Goal: Task Accomplishment & Management: Complete application form

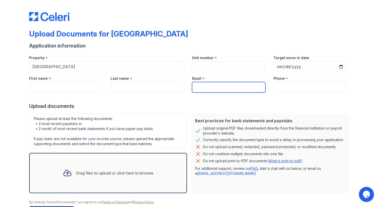
click at [195, 90] on input "Email" at bounding box center [228, 87] width 73 height 11
type input "[EMAIL_ADDRESS][DOMAIN_NAME]"
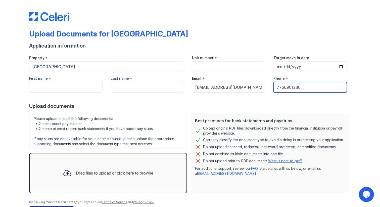
type input "7756901280"
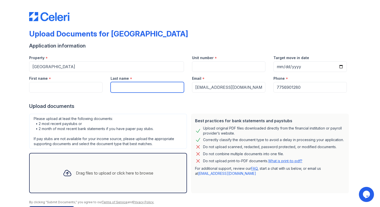
click at [120, 85] on input "Last name" at bounding box center [147, 87] width 73 height 11
type input "[PERSON_NAME]"
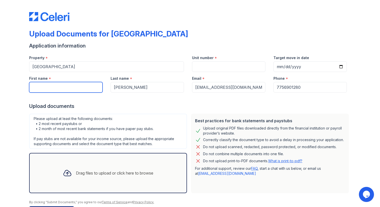
click at [86, 86] on input "First name" at bounding box center [65, 87] width 73 height 11
type input "[PERSON_NAME]"
click at [168, 102] on div "Upload documents" at bounding box center [189, 105] width 321 height 7
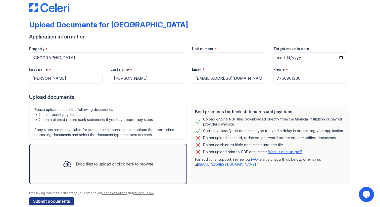
scroll to position [17, 0]
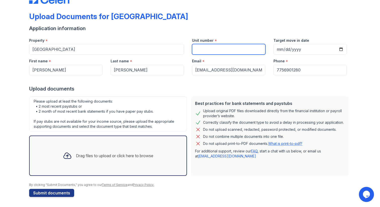
click at [223, 52] on input "Unit number" at bounding box center [228, 49] width 73 height 11
type input "1135"
click at [229, 26] on div "Application information" at bounding box center [189, 28] width 321 height 7
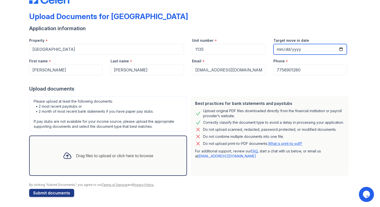
click at [280, 49] on input "Target move in date" at bounding box center [309, 49] width 73 height 11
type input "[DATE]"
click at [264, 23] on div "Upload Documents for [GEOGRAPHIC_DATA]" at bounding box center [189, 18] width 321 height 13
click at [89, 156] on div "Drag files to upload or click here to browse" at bounding box center [114, 155] width 77 height 6
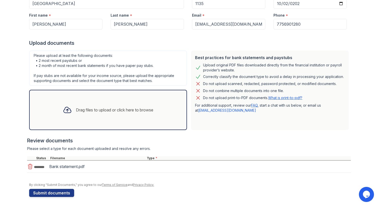
scroll to position [65, 0]
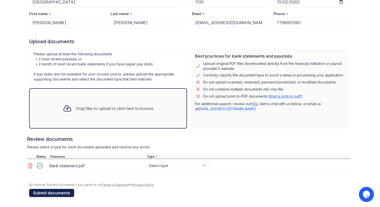
click at [54, 194] on button "Submit documents" at bounding box center [51, 193] width 45 height 8
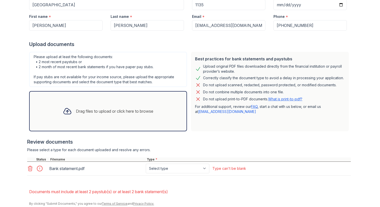
scroll to position [95, 0]
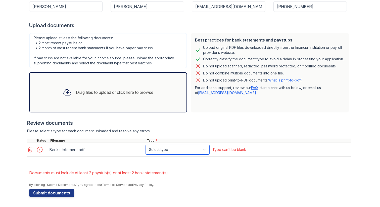
click at [177, 151] on select "Select type Paystub Bank Statement Offer Letter Tax Documents Benefit Award Let…" at bounding box center [178, 150] width 64 height 10
select select "bank_statement"
click at [146, 145] on select "Select type Paystub Bank Statement Offer Letter Tax Documents Benefit Award Let…" at bounding box center [178, 150] width 64 height 10
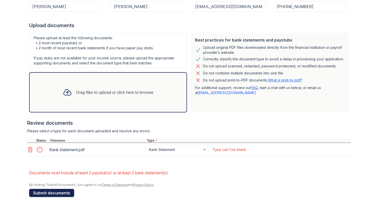
click at [60, 196] on button "Submit documents" at bounding box center [51, 193] width 45 height 8
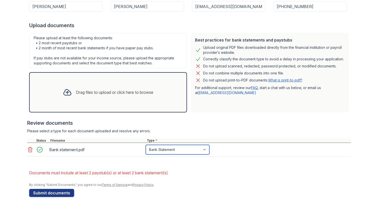
click at [195, 148] on select "Paystub Bank Statement Offer Letter Tax Documents Benefit Award Letter Investme…" at bounding box center [178, 150] width 64 height 10
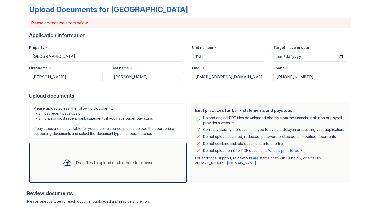
scroll to position [0, 0]
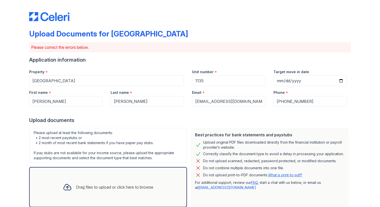
click at [359, 61] on div "Upload Documents for [GEOGRAPHIC_DATA] Please correct the errors below. Applica…" at bounding box center [190, 150] width 364 height 301
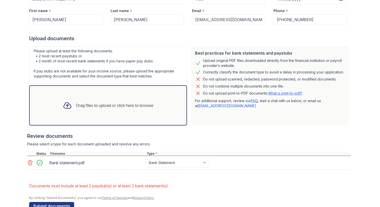
scroll to position [95, 0]
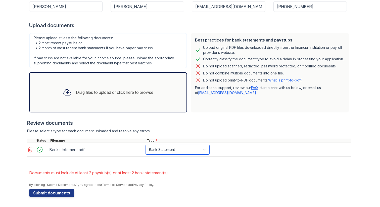
click at [182, 148] on select "Paystub Bank Statement Offer Letter Tax Documents Benefit Award Letter Investme…" at bounding box center [178, 150] width 64 height 10
click at [146, 145] on select "Paystub Bank Statement Offer Letter Tax Documents Benefit Award Letter Investme…" at bounding box center [178, 150] width 64 height 10
click at [129, 103] on div "Drag files to upload or click here to browse" at bounding box center [108, 92] width 158 height 40
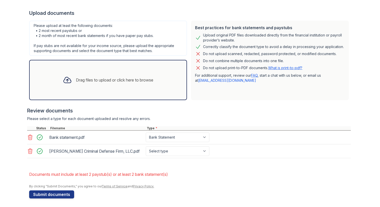
scroll to position [109, 0]
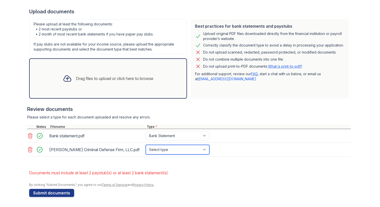
click at [172, 151] on select "Select type Paystub Bank Statement Offer Letter Tax Documents Benefit Award Let…" at bounding box center [178, 150] width 64 height 10
select select "other"
click at [146, 145] on select "Select type Paystub Bank Statement Offer Letter Tax Documents Benefit Award Let…" at bounding box center [178, 150] width 64 height 10
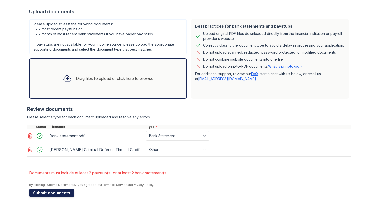
click at [59, 191] on button "Submit documents" at bounding box center [51, 193] width 45 height 8
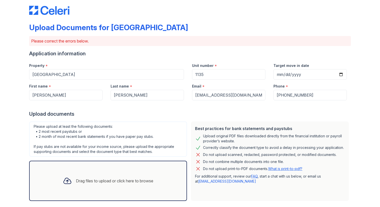
scroll to position [6, 0]
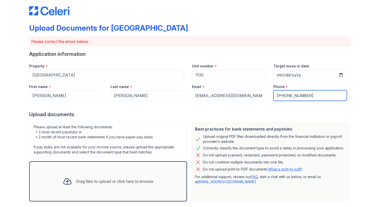
click at [281, 95] on input "[PHONE_NUMBER]" at bounding box center [309, 95] width 73 height 11
type input "7756901280"
click at [256, 114] on div "Upload documents" at bounding box center [189, 114] width 321 height 7
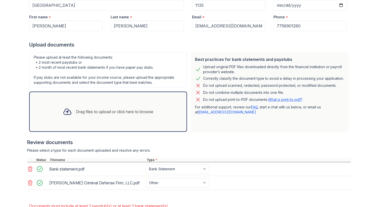
scroll to position [109, 0]
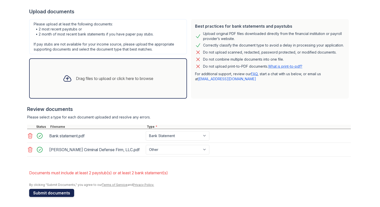
click at [61, 191] on button "Submit documents" at bounding box center [51, 193] width 45 height 8
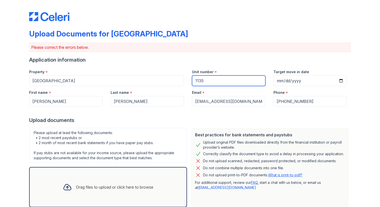
click at [233, 78] on input "1135" at bounding box center [228, 80] width 73 height 11
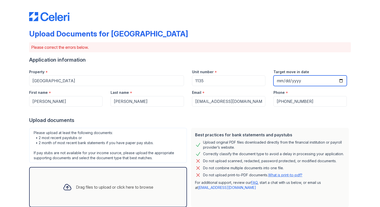
click at [312, 78] on input "[DATE]" at bounding box center [309, 80] width 73 height 11
click at [312, 80] on input "[DATE]" at bounding box center [309, 80] width 73 height 11
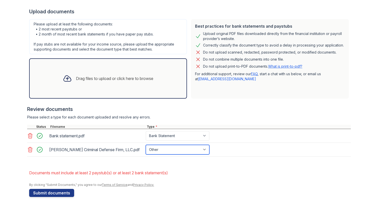
click at [170, 148] on select "Paystub Bank Statement Offer Letter Tax Documents Benefit Award Letter Investme…" at bounding box center [178, 150] width 64 height 10
click at [146, 145] on select "Paystub Bank Statement Offer Letter Tax Documents Benefit Award Letter Investme…" at bounding box center [178, 150] width 64 height 10
click at [208, 105] on div "Review documents" at bounding box center [189, 108] width 324 height 7
click at [101, 84] on div "Drag files to upload or click here to browse" at bounding box center [108, 78] width 98 height 17
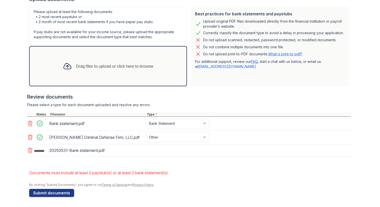
scroll to position [122, 0]
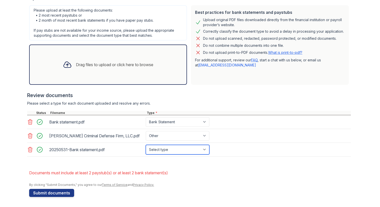
click at [172, 152] on select "Select type Paystub Bank Statement Offer Letter Tax Documents Benefit Award Let…" at bounding box center [178, 150] width 64 height 10
select select "bank_statement"
click at [146, 145] on select "Select type Paystub Bank Statement Offer Letter Tax Documents Benefit Award Let…" at bounding box center [178, 150] width 64 height 10
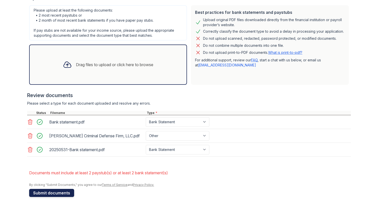
click at [60, 194] on button "Submit documents" at bounding box center [51, 193] width 45 height 8
